Goal: Communication & Community: Answer question/provide support

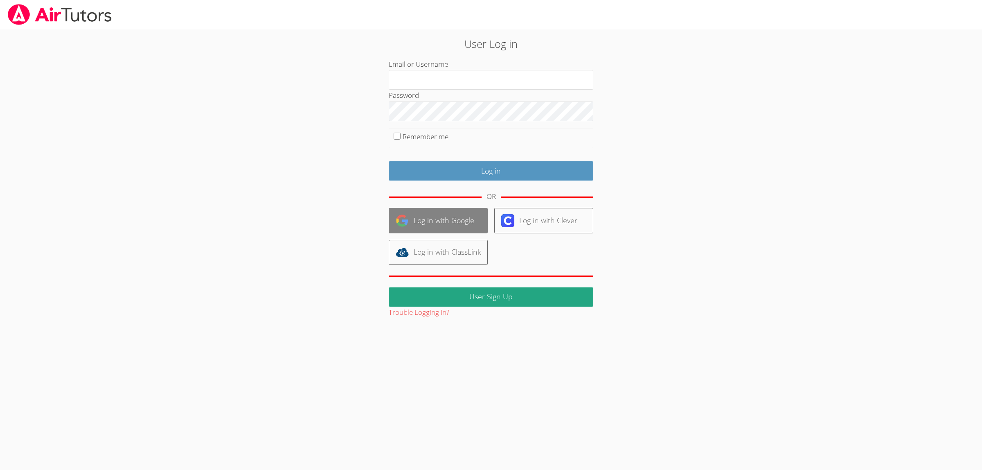
type input "[EMAIL_ADDRESS][DOMAIN_NAME]"
click at [425, 228] on link "Log in with Google" at bounding box center [438, 220] width 99 height 25
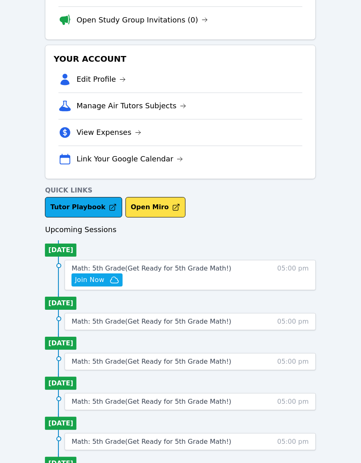
scroll to position [205, 0]
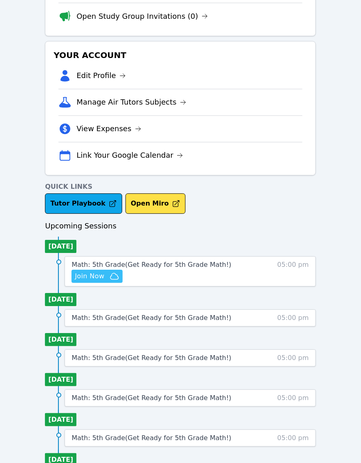
click at [89, 275] on span "Join Now" at bounding box center [89, 277] width 29 height 10
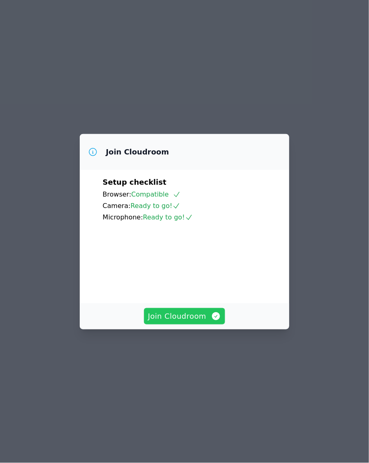
click at [172, 322] on span "Join Cloudroom" at bounding box center [184, 316] width 73 height 11
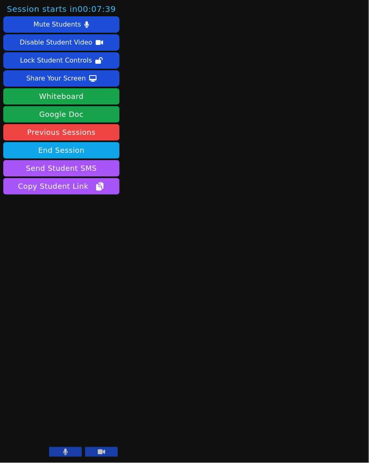
click at [67, 450] on icon at bounding box center [65, 452] width 5 height 7
click at [99, 452] on icon at bounding box center [101, 452] width 7 height 5
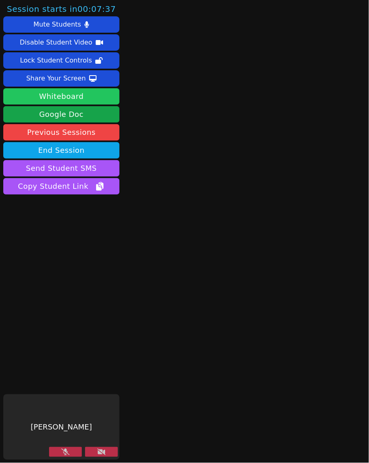
click at [92, 100] on button "Whiteboard" at bounding box center [61, 96] width 116 height 16
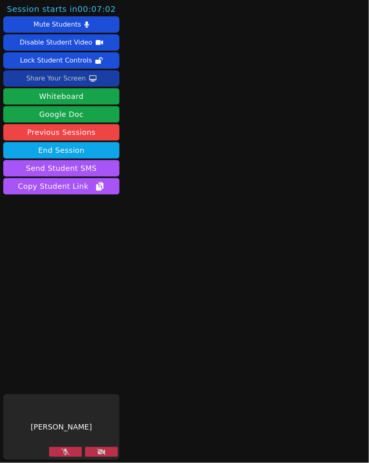
click at [36, 81] on div "Share Your Screen" at bounding box center [56, 78] width 60 height 13
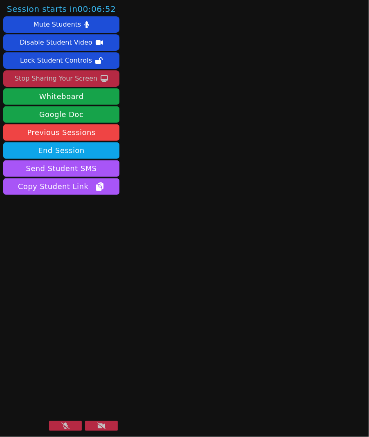
click at [205, 165] on main at bounding box center [246, 218] width 82 height 437
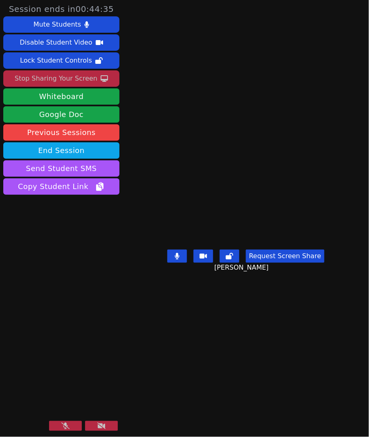
click at [64, 424] on icon at bounding box center [65, 426] width 8 height 7
click at [108, 424] on button at bounding box center [101, 426] width 33 height 10
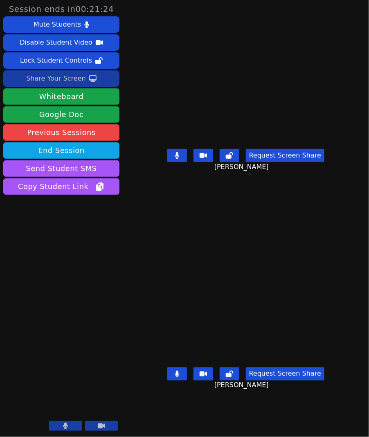
click at [177, 162] on button at bounding box center [177, 155] width 20 height 13
click at [172, 162] on button at bounding box center [177, 155] width 20 height 13
click at [176, 162] on button at bounding box center [177, 155] width 20 height 13
click at [181, 162] on button at bounding box center [177, 155] width 20 height 13
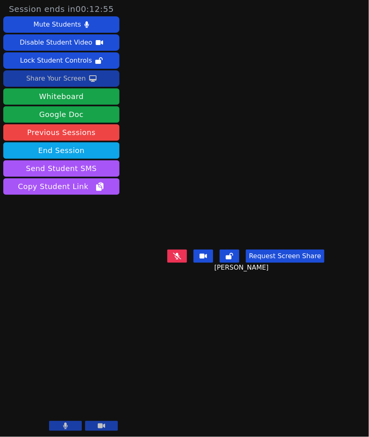
click at [178, 259] on icon at bounding box center [177, 256] width 8 height 7
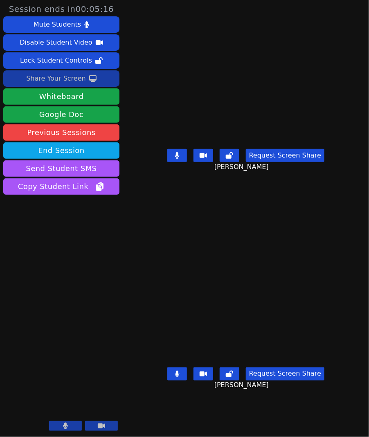
click at [72, 78] on div "Share Your Screen" at bounding box center [56, 78] width 60 height 13
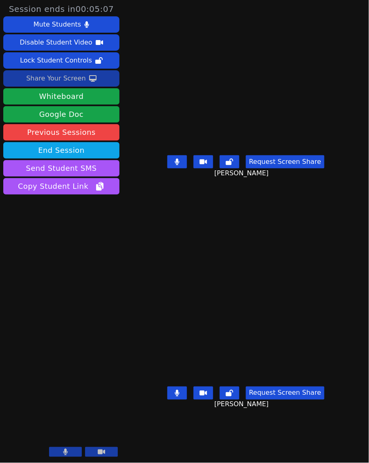
click at [54, 81] on div "Share Your Screen" at bounding box center [56, 78] width 60 height 13
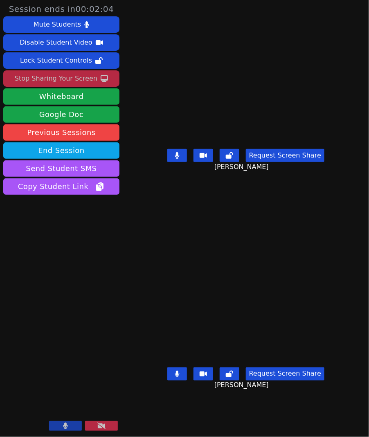
click at [178, 159] on icon at bounding box center [177, 155] width 5 height 7
click at [181, 159] on icon at bounding box center [177, 155] width 8 height 7
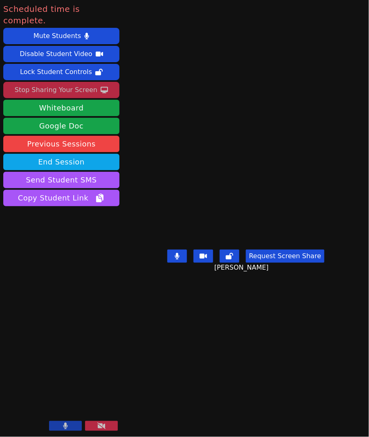
click at [97, 422] on button at bounding box center [101, 426] width 33 height 10
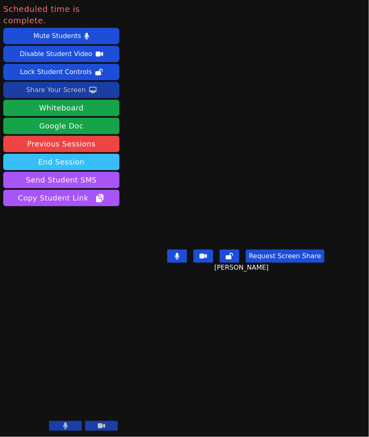
click at [62, 154] on button "End Session" at bounding box center [61, 162] width 116 height 16
